Goal: Check status: Check status

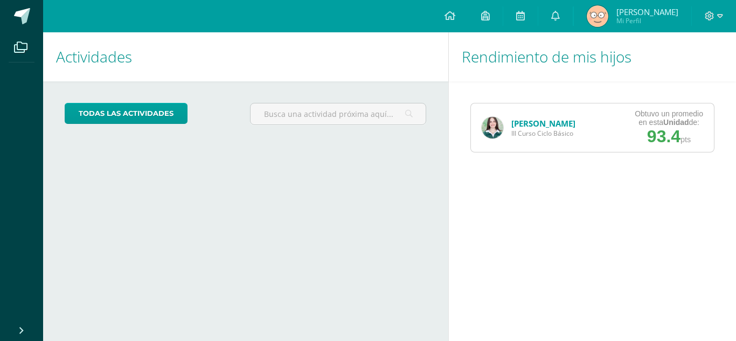
click at [530, 126] on link "[PERSON_NAME]" at bounding box center [543, 123] width 64 height 11
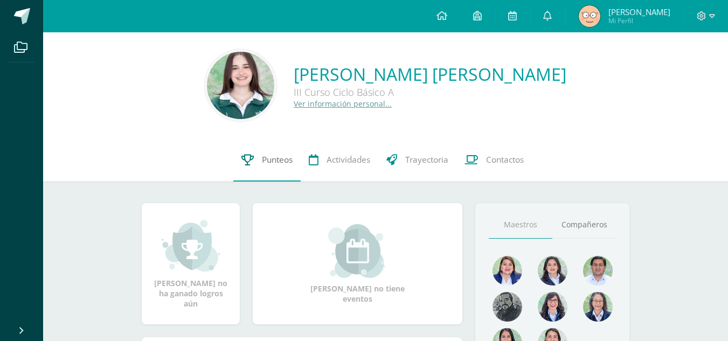
click at [253, 150] on link "Punteos" at bounding box center [266, 159] width 67 height 43
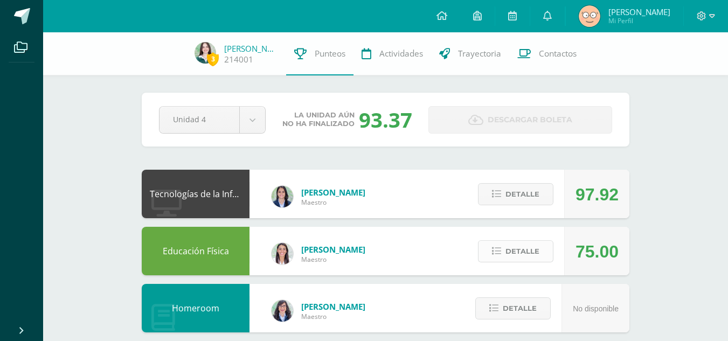
click at [513, 248] on span "Detalle" at bounding box center [522, 251] width 34 height 20
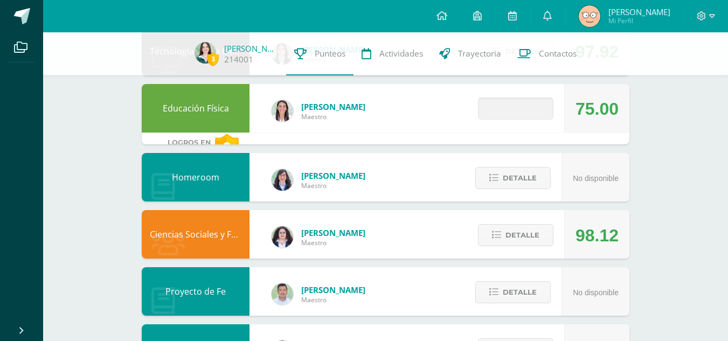
scroll to position [145, 0]
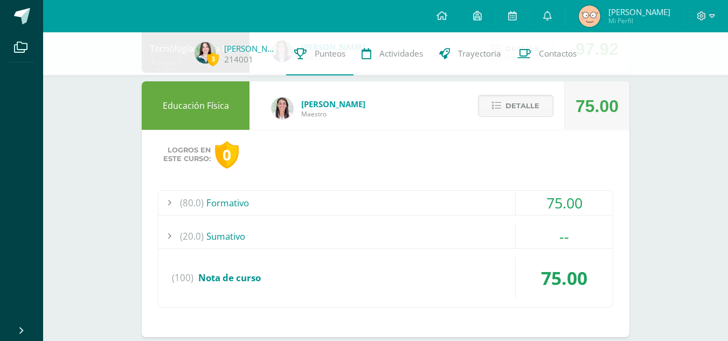
click at [498, 194] on div "(80.0) Formativo" at bounding box center [385, 203] width 454 height 24
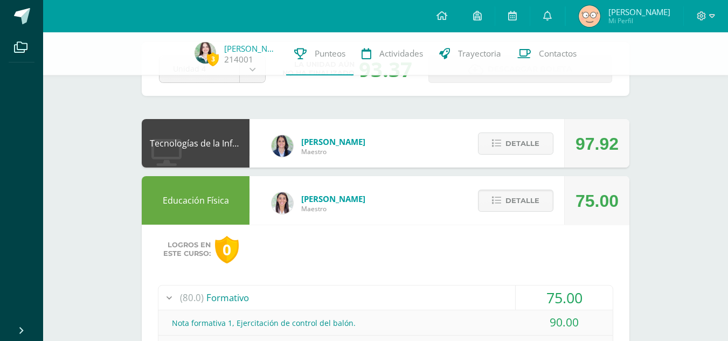
scroll to position [48, 0]
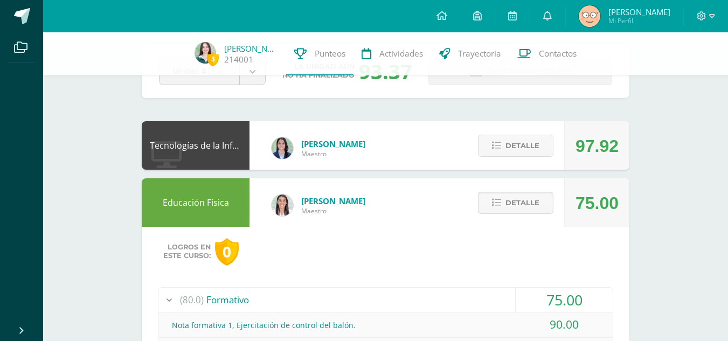
click at [526, 194] on span "Detalle" at bounding box center [522, 203] width 34 height 20
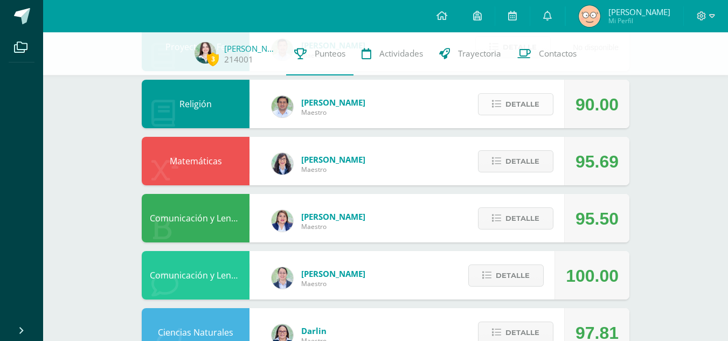
scroll to position [377, 0]
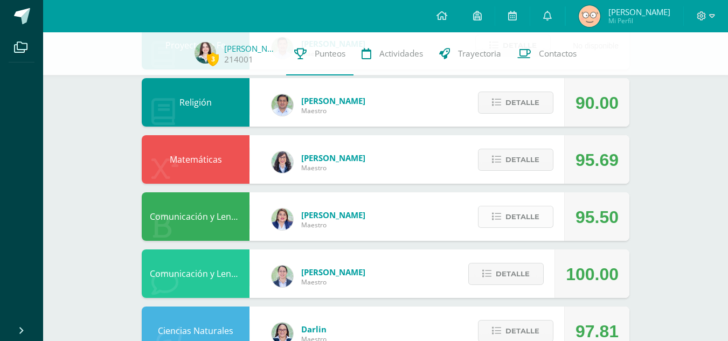
click at [521, 220] on span "Detalle" at bounding box center [522, 217] width 34 height 20
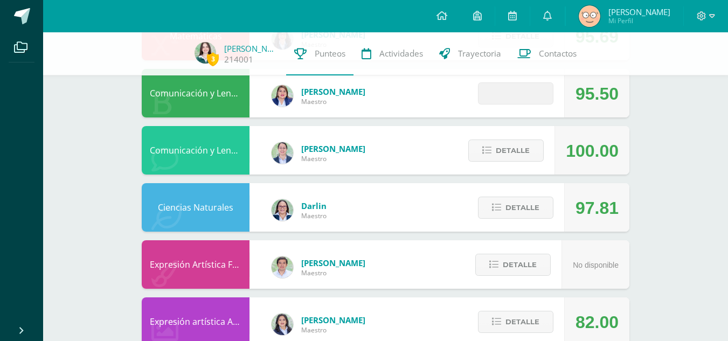
scroll to position [502, 0]
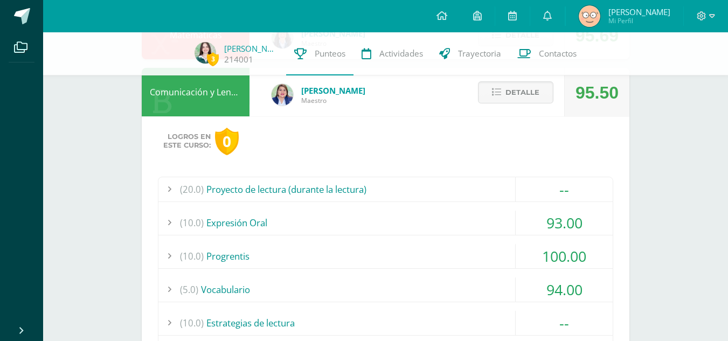
click at [453, 290] on div "(5.0) Vocabulario" at bounding box center [385, 289] width 454 height 24
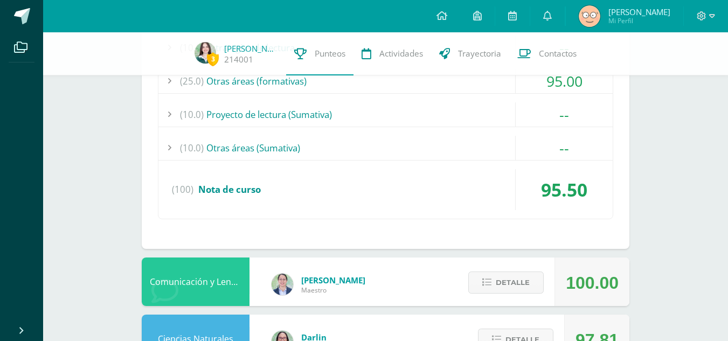
scroll to position [1069, 0]
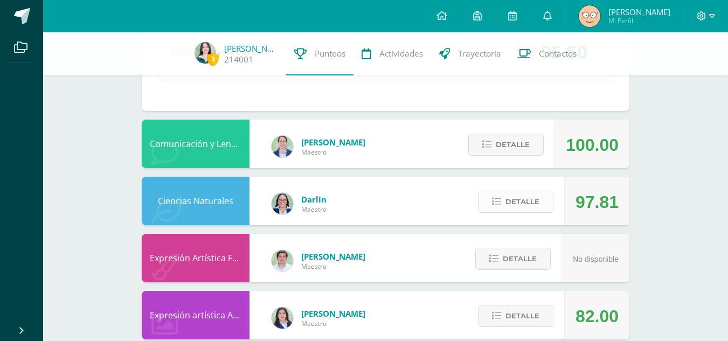
click at [508, 200] on span "Detalle" at bounding box center [522, 202] width 34 height 20
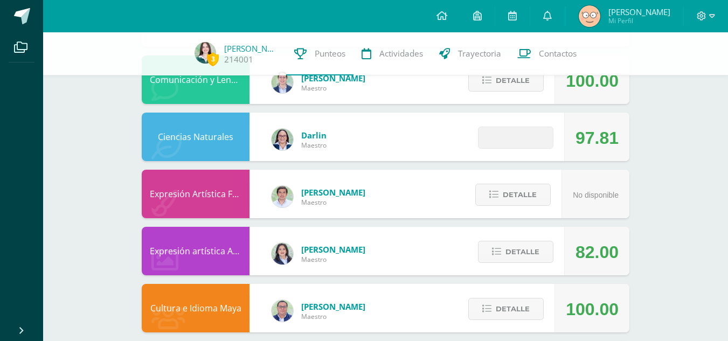
scroll to position [1134, 0]
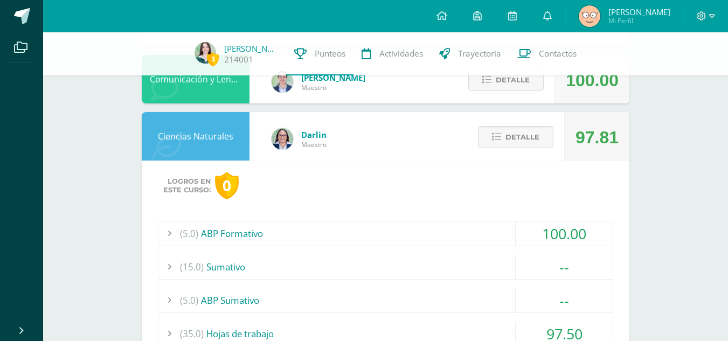
click at [447, 233] on div "(5.0) ABP Formativo" at bounding box center [385, 233] width 454 height 24
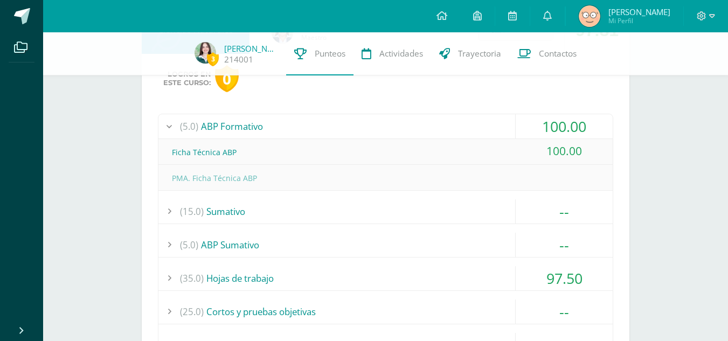
scroll to position [1164, 0]
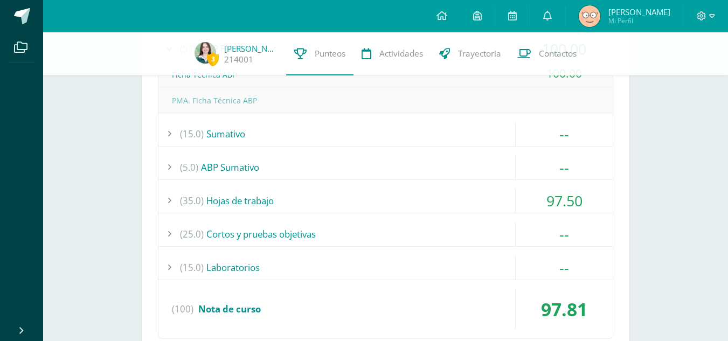
click at [433, 199] on div "(35.0) Hojas de trabajo" at bounding box center [385, 201] width 454 height 24
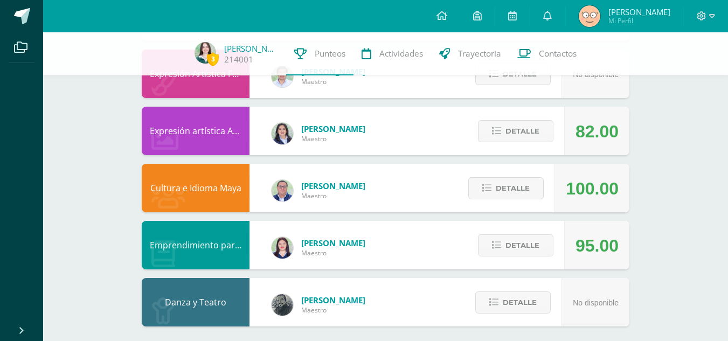
scroll to position [1653, 0]
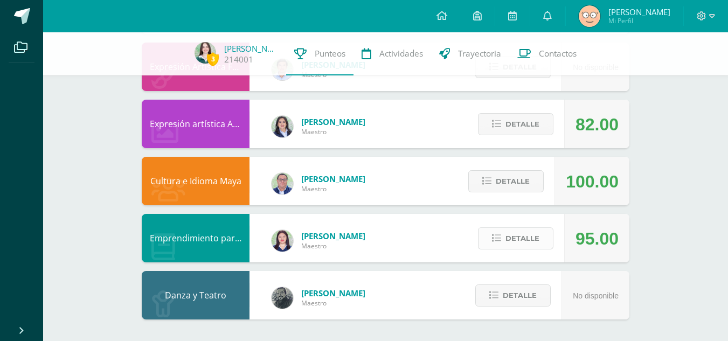
click at [511, 237] on span "Detalle" at bounding box center [522, 238] width 34 height 20
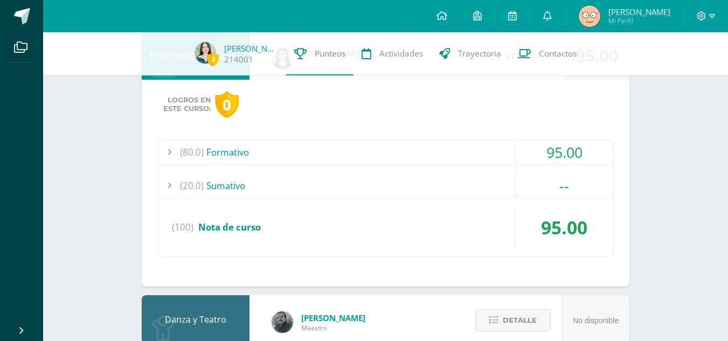
click at [482, 148] on div "(80.0) Formativo" at bounding box center [385, 152] width 454 height 24
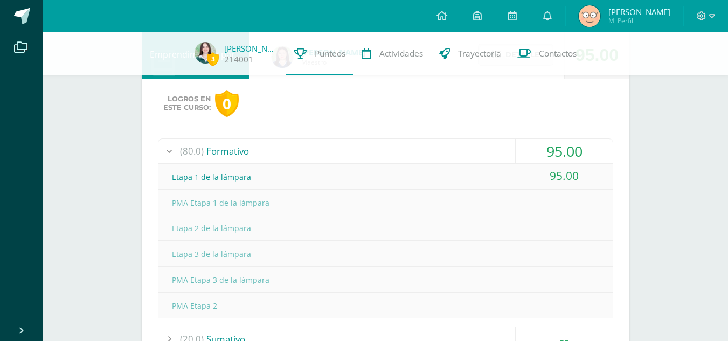
scroll to position [1630, 0]
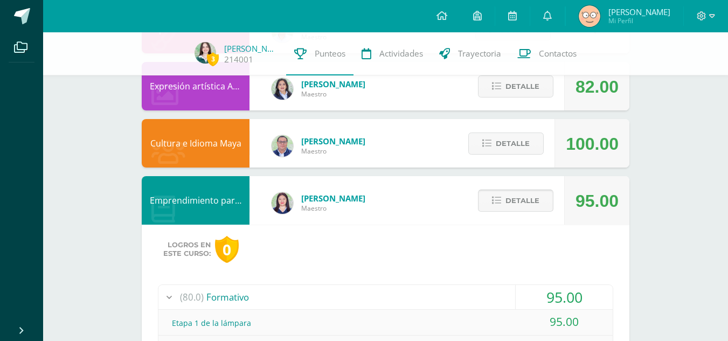
click at [515, 197] on span "Detalle" at bounding box center [522, 201] width 34 height 20
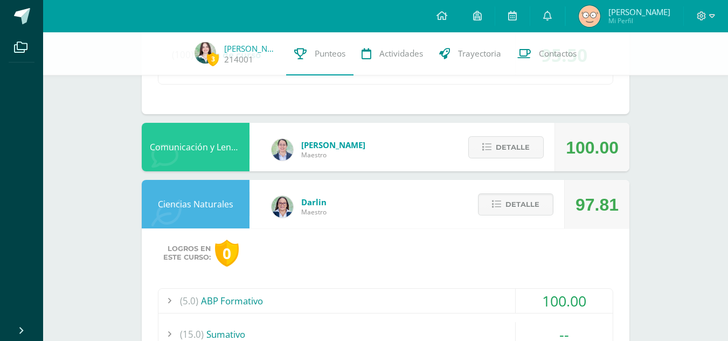
scroll to position [911, 0]
click at [516, 203] on span "Detalle" at bounding box center [522, 205] width 34 height 20
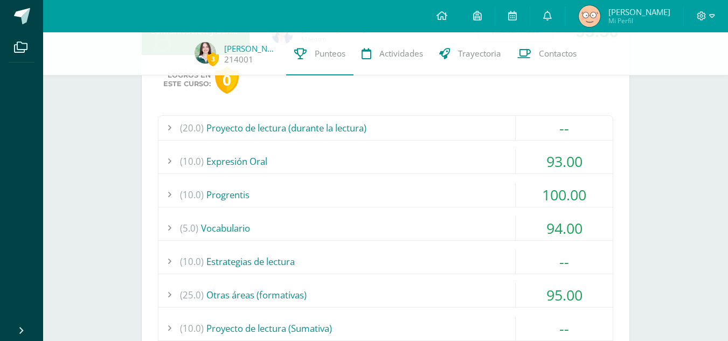
scroll to position [372, 0]
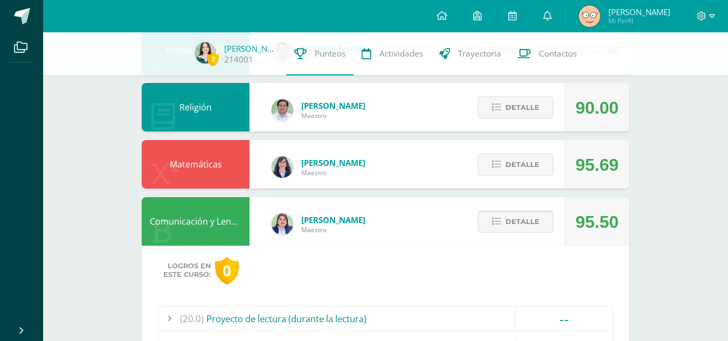
click at [516, 228] on span "Detalle" at bounding box center [522, 222] width 34 height 20
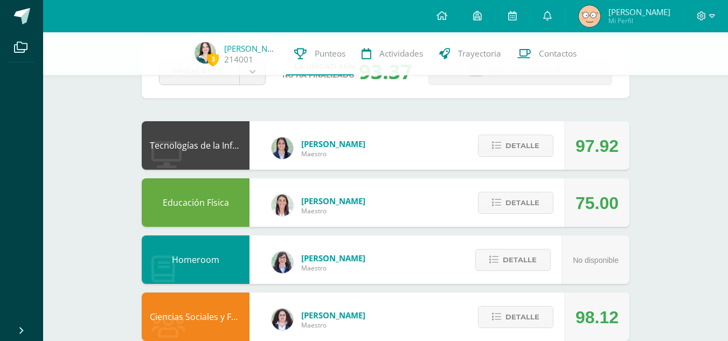
scroll to position [0, 0]
